Goal: Task Accomplishment & Management: Complete application form

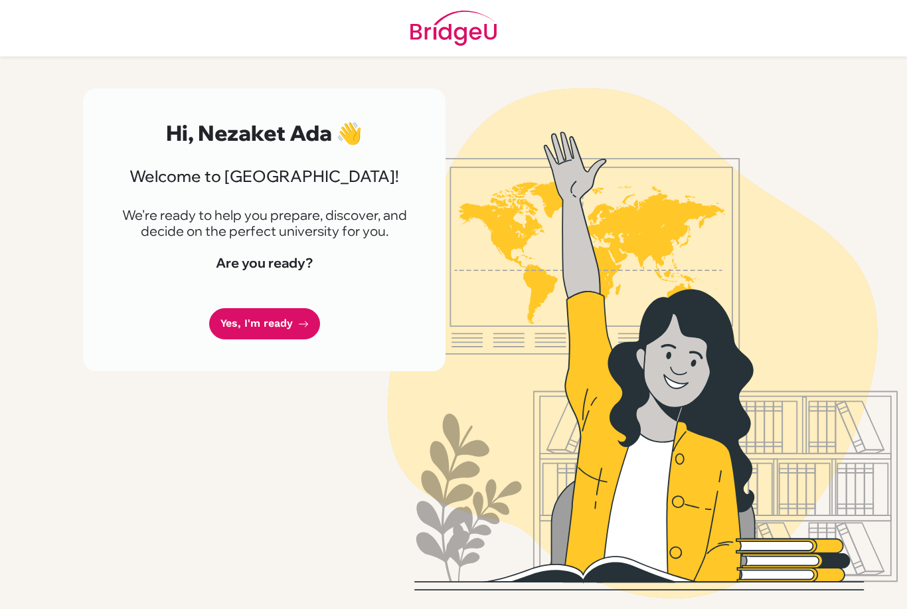
click at [299, 327] on icon at bounding box center [303, 324] width 11 height 11
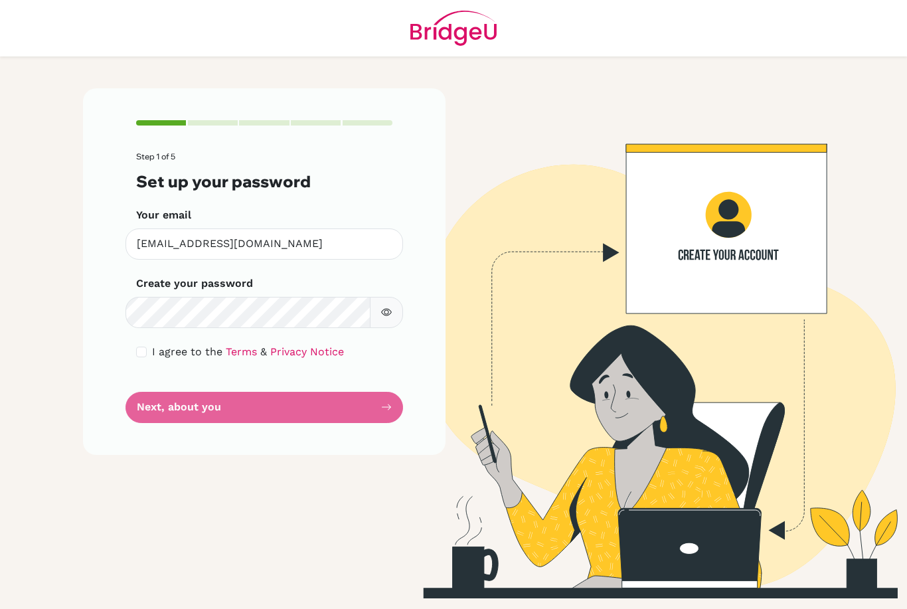
click at [143, 213] on label "Your email" at bounding box center [163, 215] width 55 height 16
click at [143, 228] on input "[EMAIL_ADDRESS][DOMAIN_NAME]" at bounding box center [263, 243] width 277 height 31
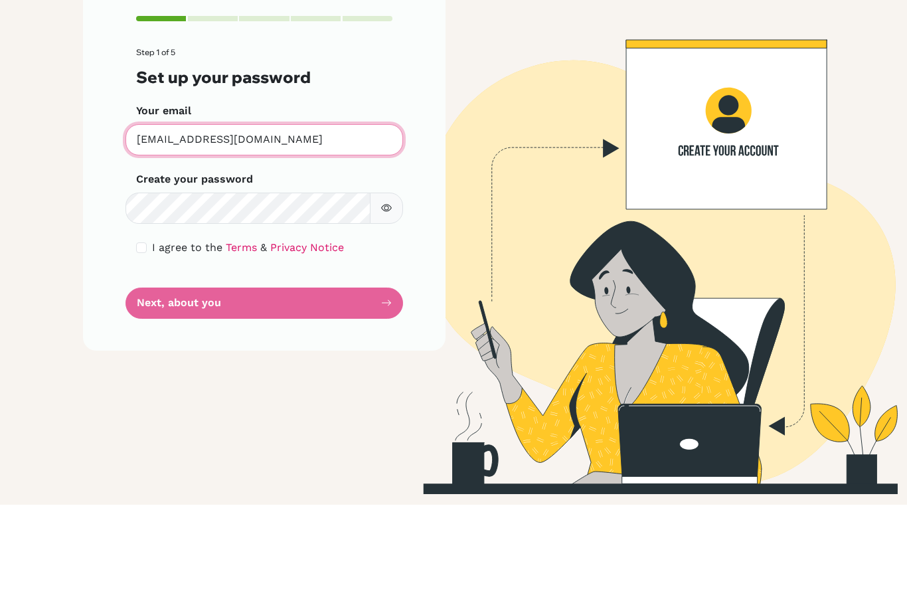
click at [140, 228] on input "[EMAIL_ADDRESS][DOMAIN_NAME]" at bounding box center [263, 243] width 277 height 31
click at [148, 228] on input "[EMAIL_ADDRESS][DOMAIN_NAME]" at bounding box center [263, 243] width 277 height 31
click at [341, 228] on input "[EMAIL_ADDRESS][DOMAIN_NAME]" at bounding box center [263, 243] width 277 height 31
type input "[EMAIL_ADDRESS][DOMAIN_NAME]"
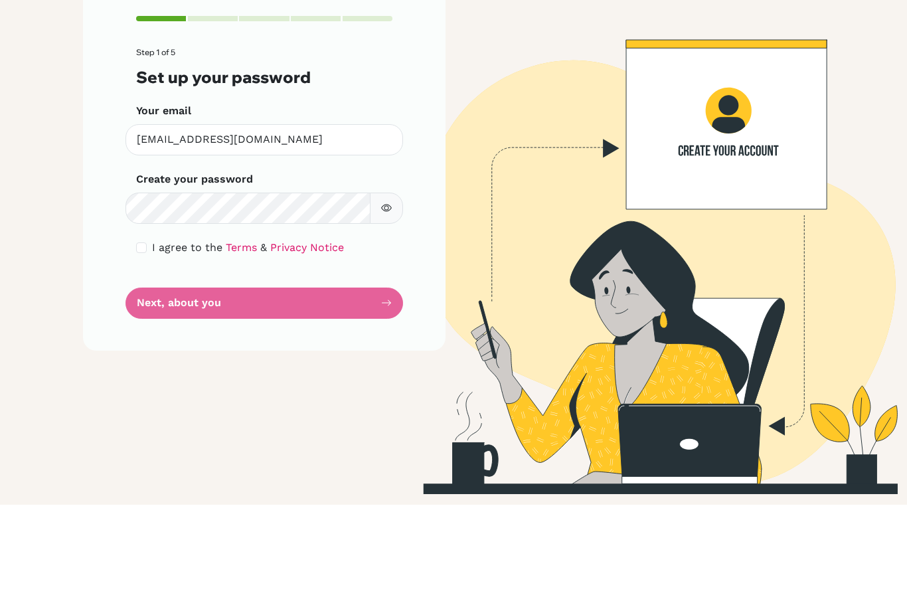
scroll to position [42, 0]
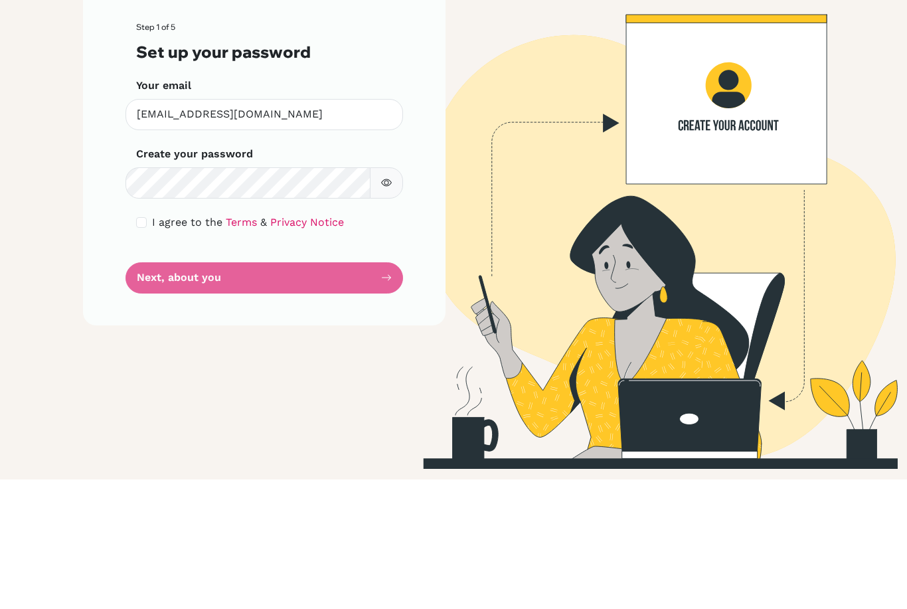
click at [172, 252] on div "Step 1 of 5 Set up your password Your email [EMAIL_ADDRESS][DOMAIN_NAME] Invali…" at bounding box center [264, 271] width 362 height 366
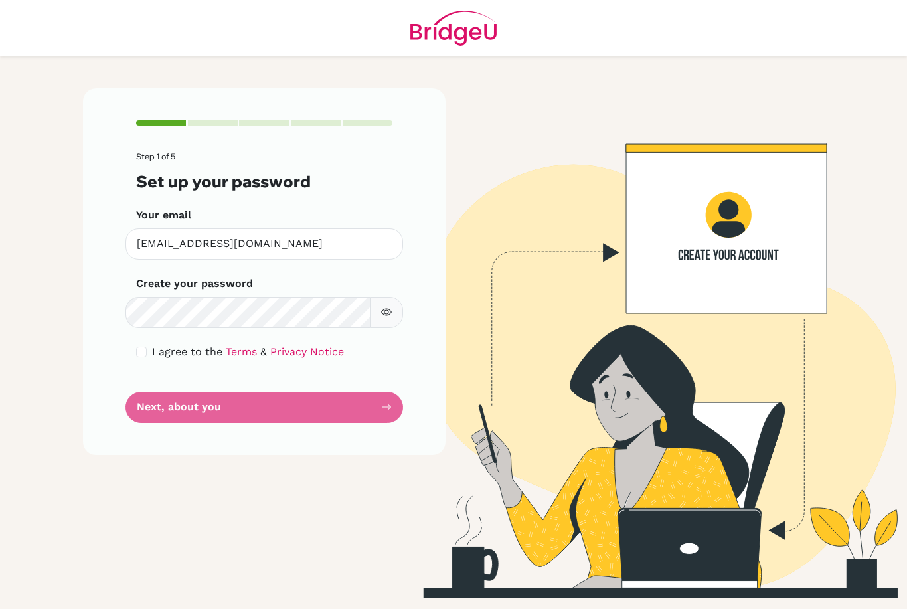
click at [137, 347] on input "checkbox" at bounding box center [141, 352] width 11 height 11
checkbox input "true"
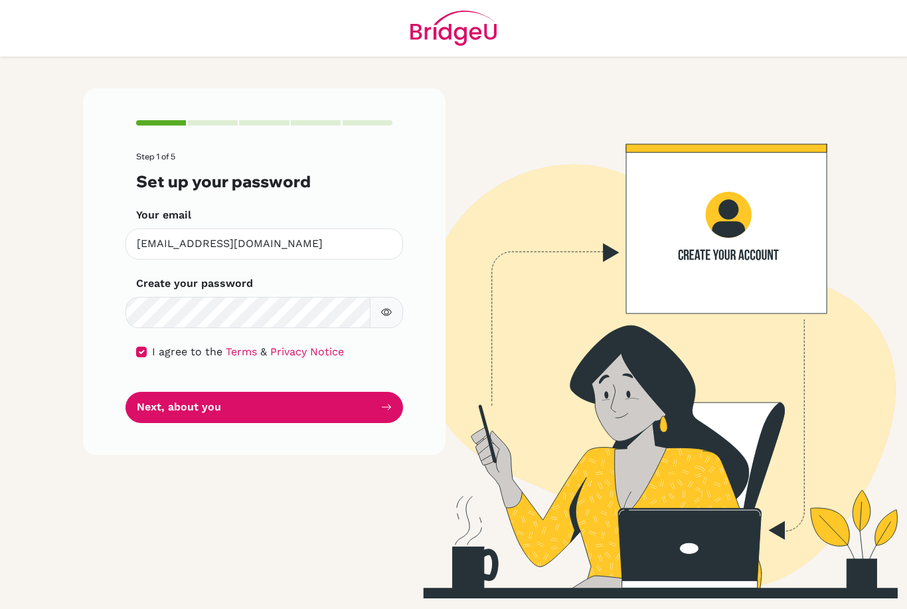
click at [140, 392] on button "Next, about you" at bounding box center [263, 407] width 277 height 31
